Goal: Task Accomplishment & Management: Manage account settings

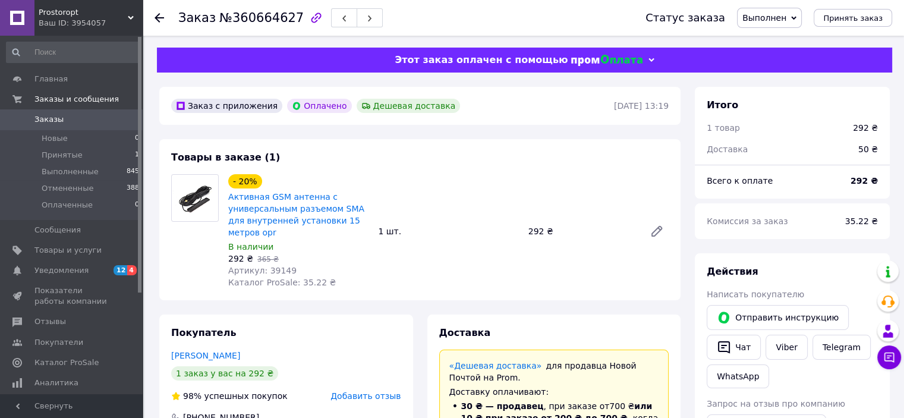
scroll to position [98, 0]
click at [61, 115] on span "Заказы" at bounding box center [72, 119] width 76 height 11
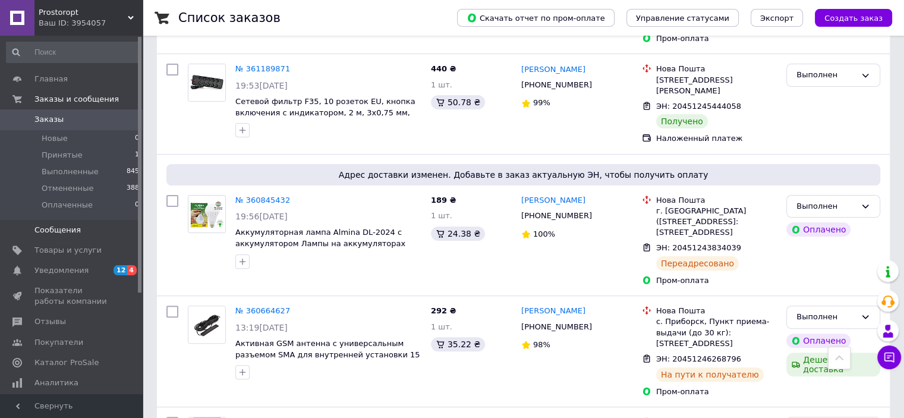
scroll to position [297, 0]
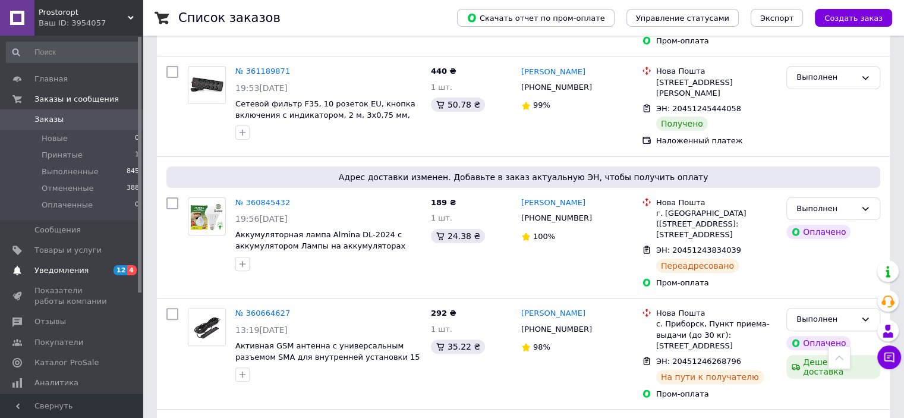
click at [78, 271] on span "Уведомления" at bounding box center [61, 270] width 54 height 11
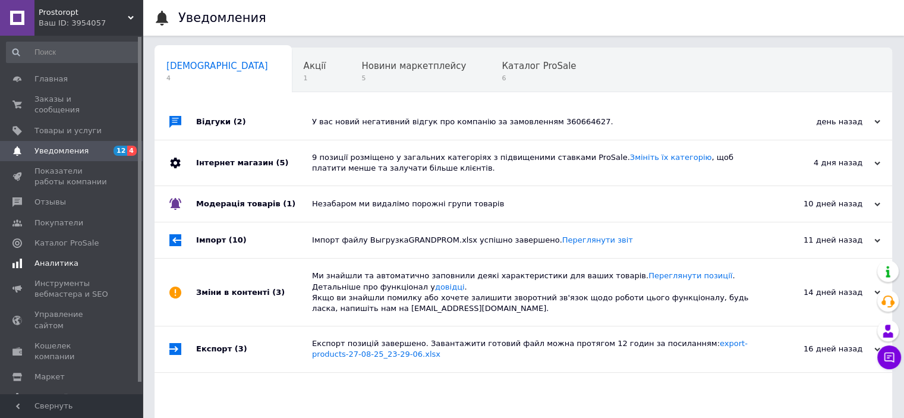
click at [54, 258] on span "Аналитика" at bounding box center [56, 263] width 44 height 11
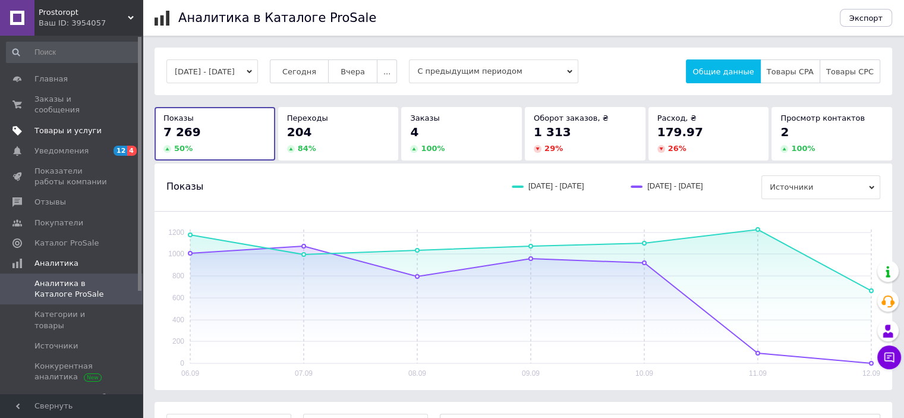
click at [65, 125] on span "Товары и услуги" at bounding box center [67, 130] width 67 height 11
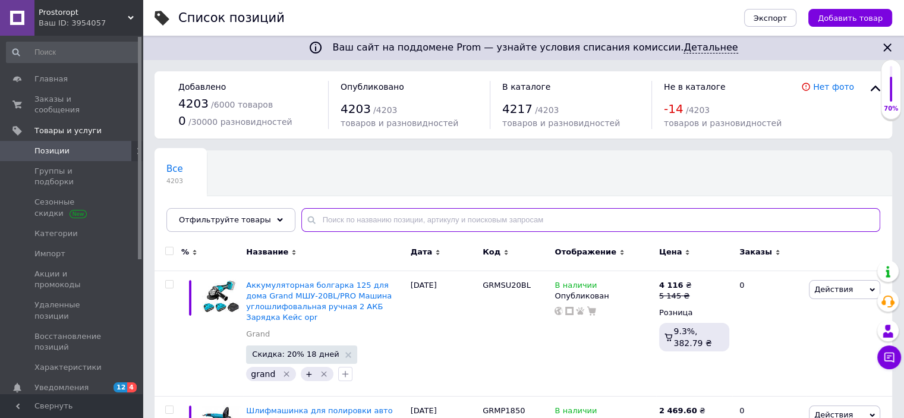
click at [384, 223] on input "text" at bounding box center [590, 220] width 579 height 24
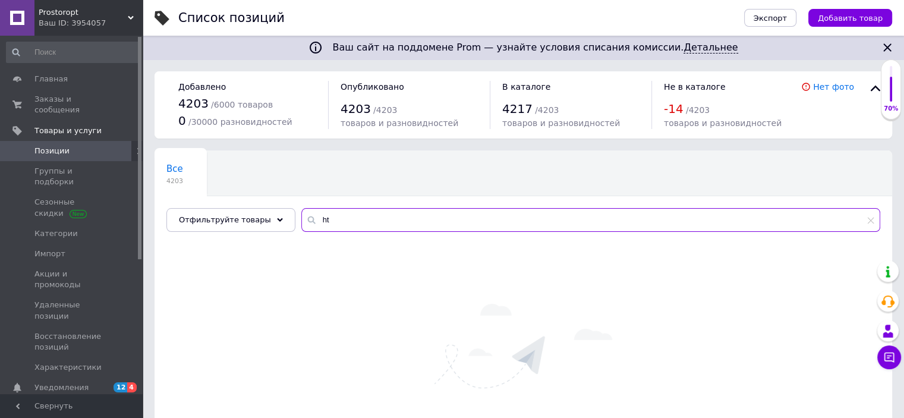
type input "h"
type input "р"
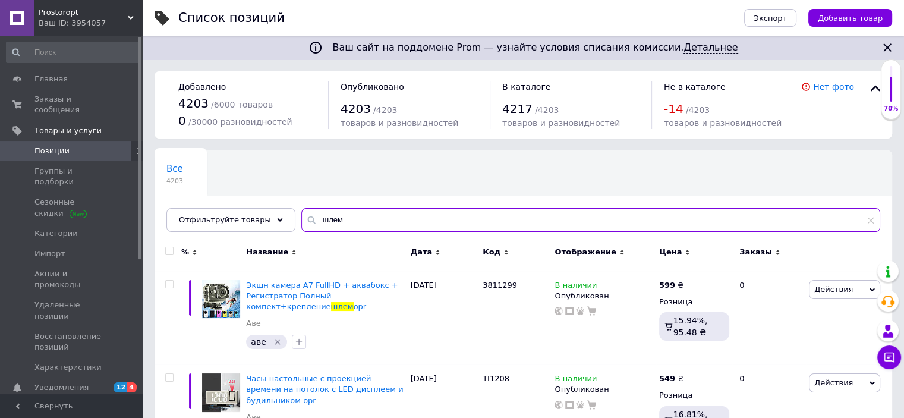
drag, startPoint x: 343, startPoint y: 214, endPoint x: 373, endPoint y: 214, distance: 30.3
click at [371, 214] on input "шлем" at bounding box center [590, 220] width 579 height 24
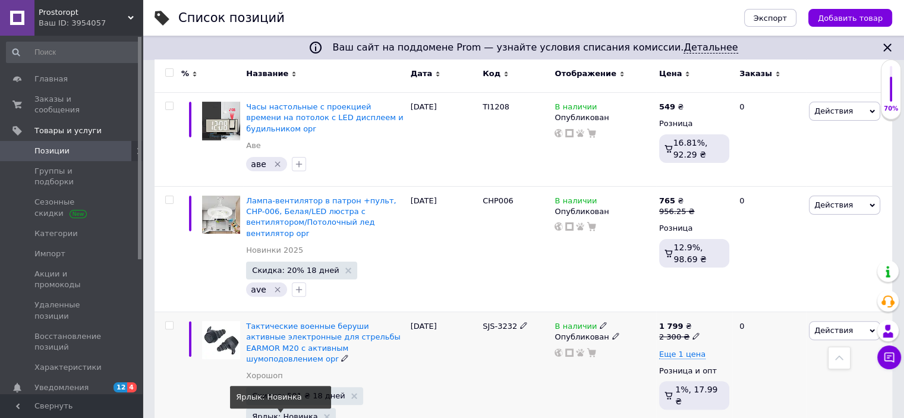
scroll to position [238, 0]
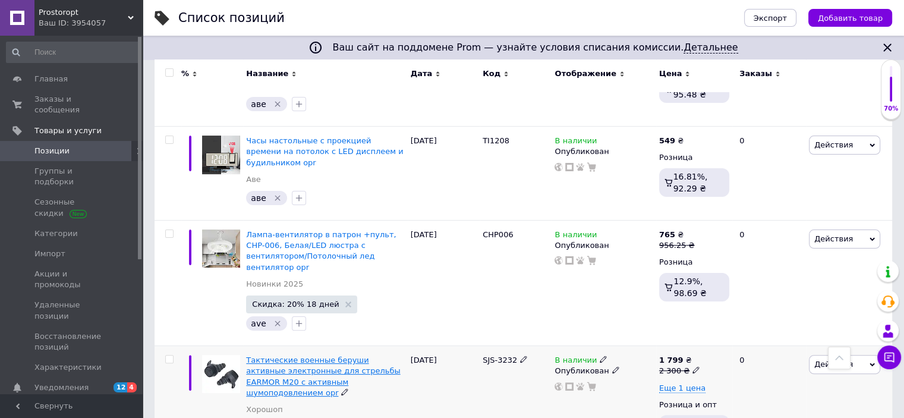
type input "шлем"
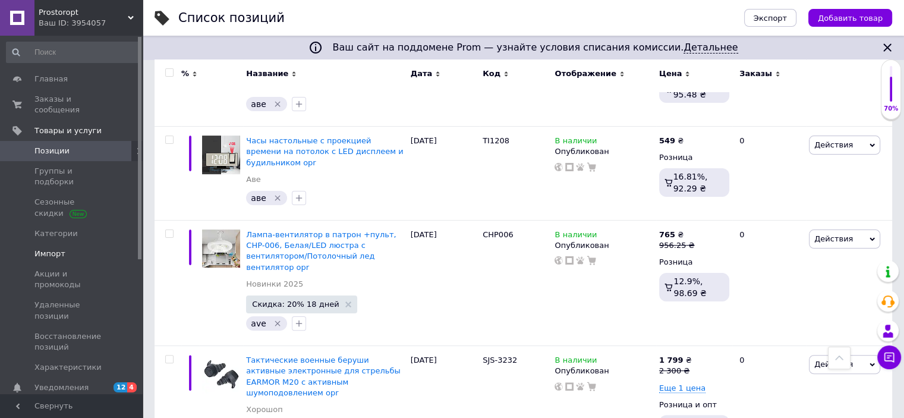
click at [50, 249] on span "Импорт" at bounding box center [49, 254] width 31 height 11
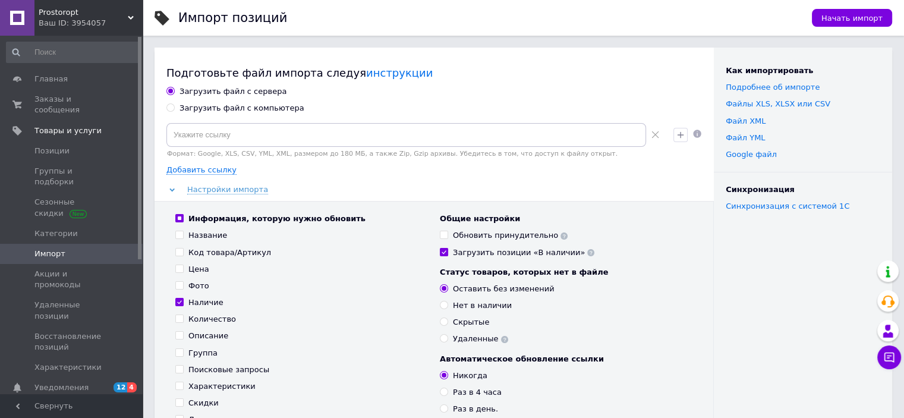
click at [190, 107] on div "Загрузить файл с компьютера" at bounding box center [242, 108] width 125 height 11
click at [174, 107] on input "Загрузить файл с компьютера" at bounding box center [170, 107] width 8 height 8
radio input "true"
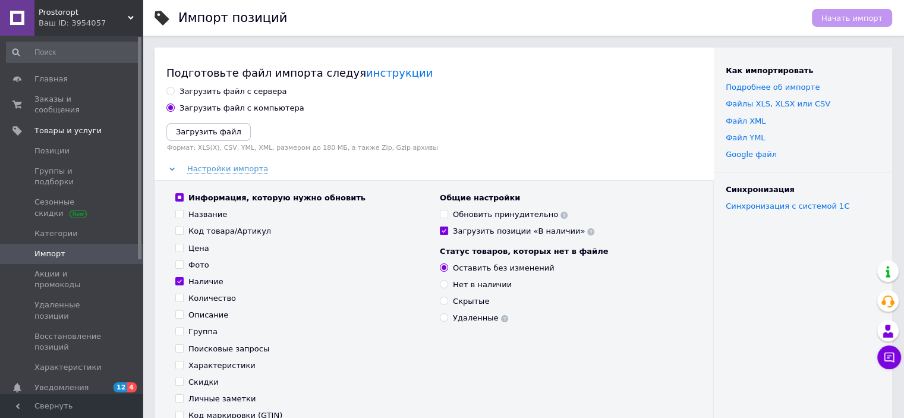
click at [181, 195] on input "Информация, которую нужно обновить" at bounding box center [179, 197] width 8 height 8
checkbox input "false"
click at [181, 195] on input "Информация, которую нужно обновить" at bounding box center [179, 197] width 8 height 8
checkbox input "true"
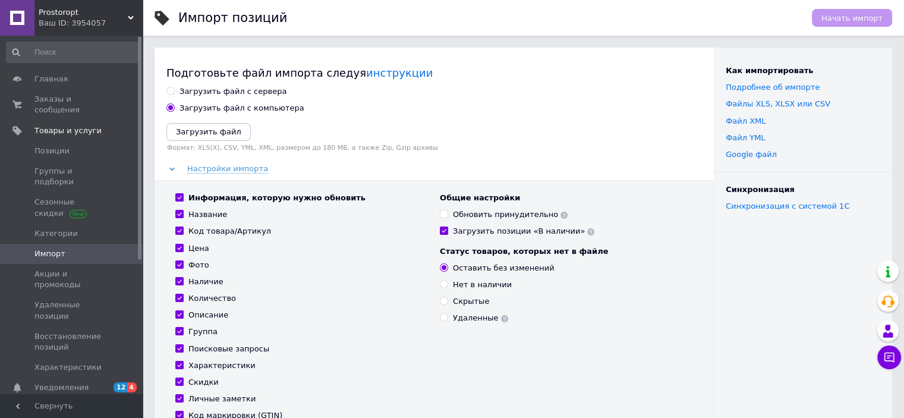
checkbox input "true"
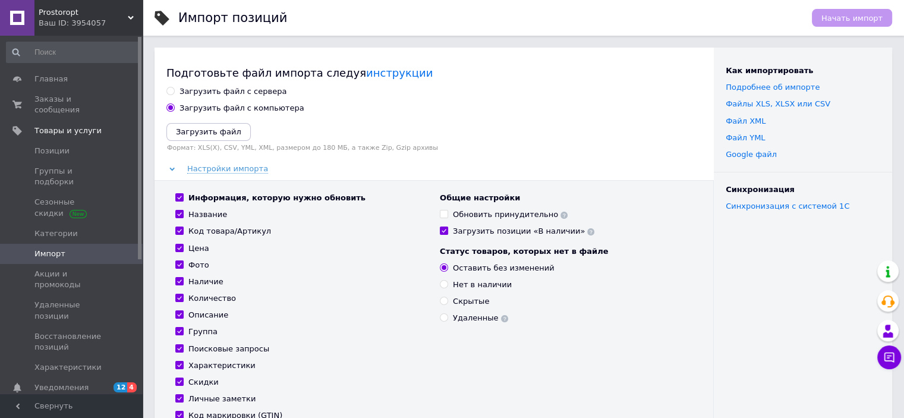
checkbox input "true"
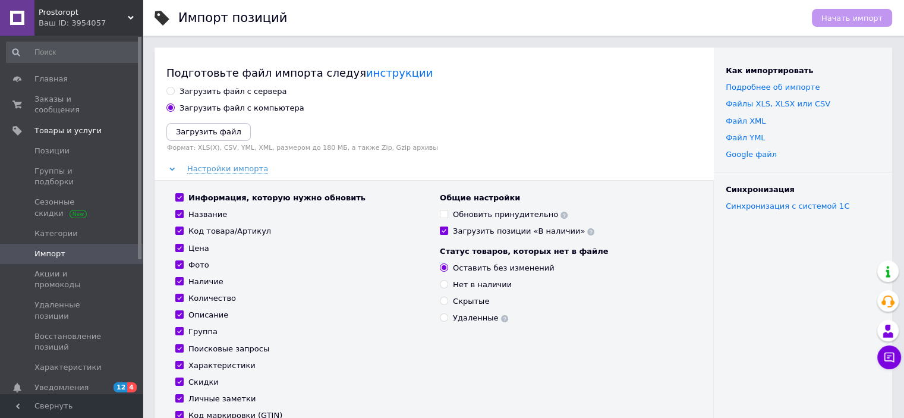
checkbox input "true"
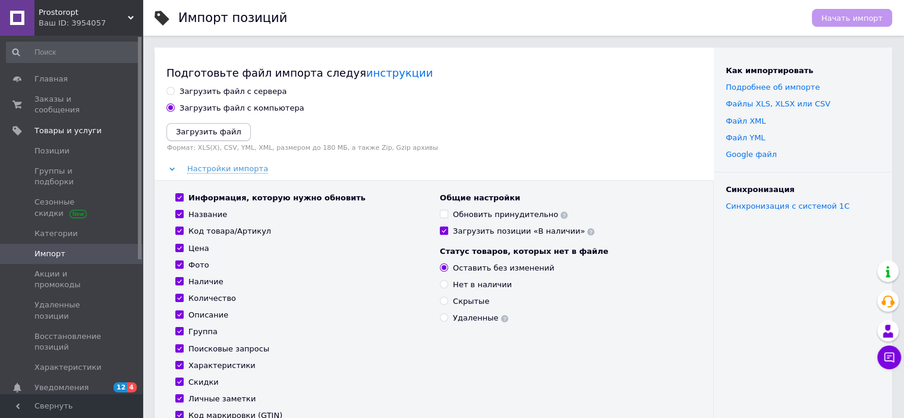
click at [203, 135] on icon "Загрузить файл" at bounding box center [208, 131] width 65 height 9
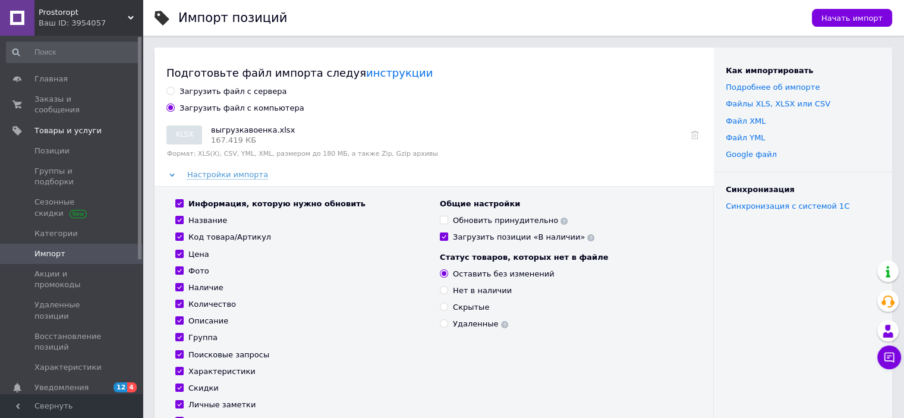
click at [830, 8] on div "Начать импорт" at bounding box center [846, 18] width 92 height 36
click at [831, 14] on span "Начать импорт" at bounding box center [852, 18] width 61 height 9
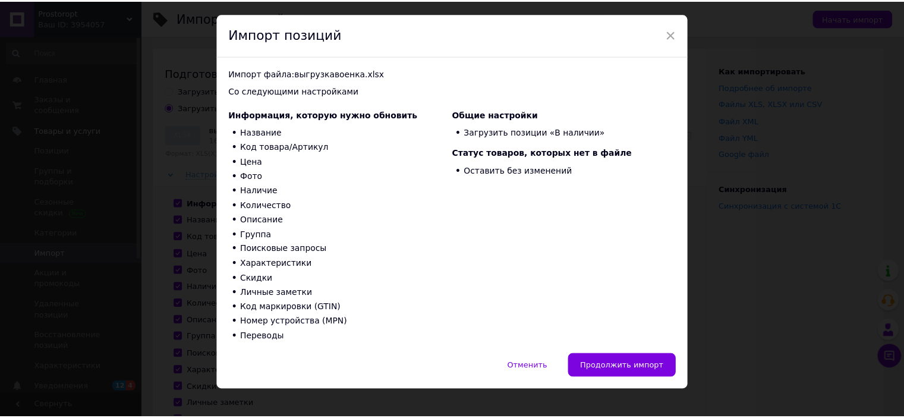
scroll to position [42, 0]
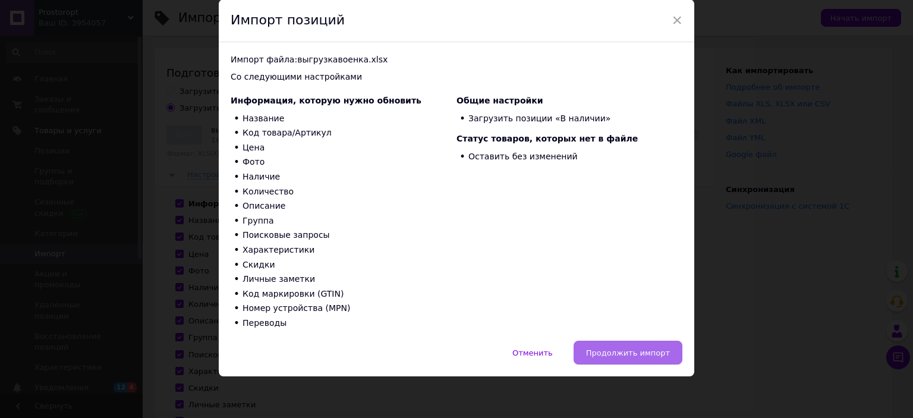
click at [587, 350] on button "Продолжить импорт" at bounding box center [628, 353] width 109 height 24
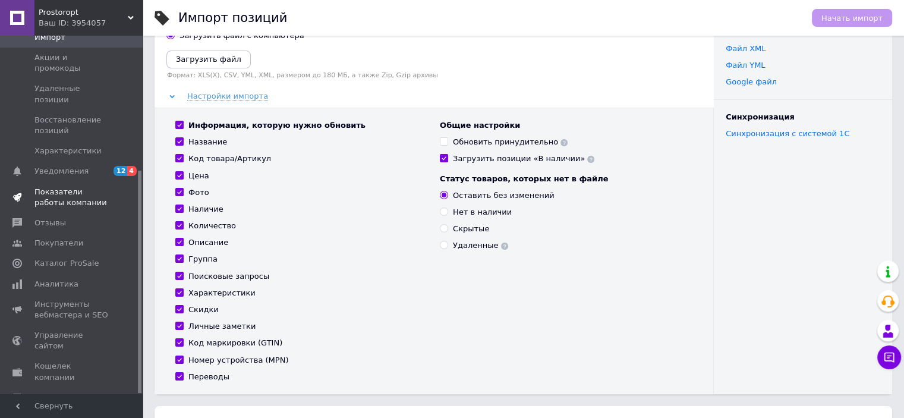
scroll to position [59, 0]
